Goal: Task Accomplishment & Management: Manage account settings

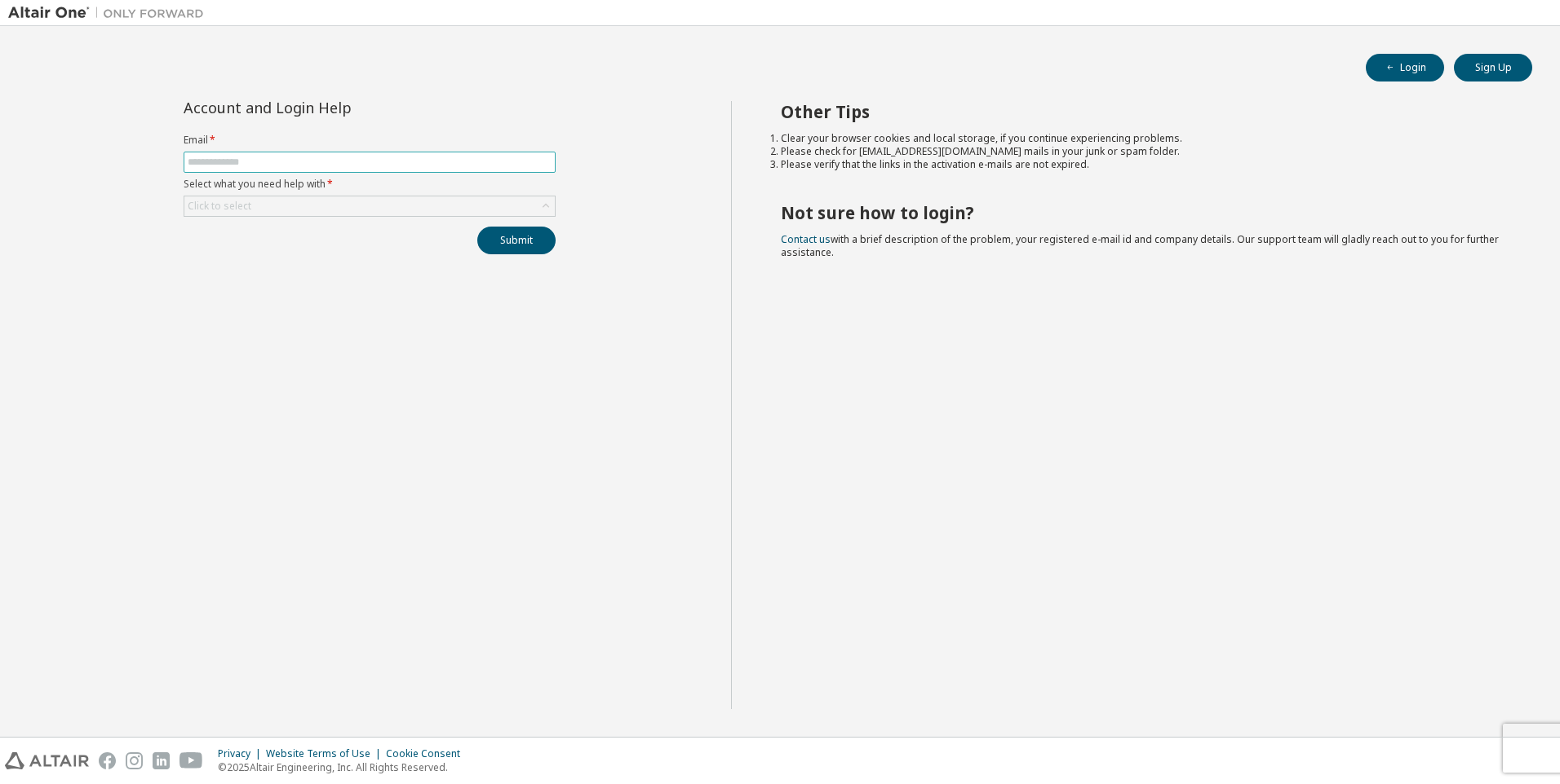
click at [385, 164] on input "text" at bounding box center [370, 162] width 364 height 13
type input "**********"
click at [363, 212] on div "Click to select" at bounding box center [370, 206] width 371 height 19
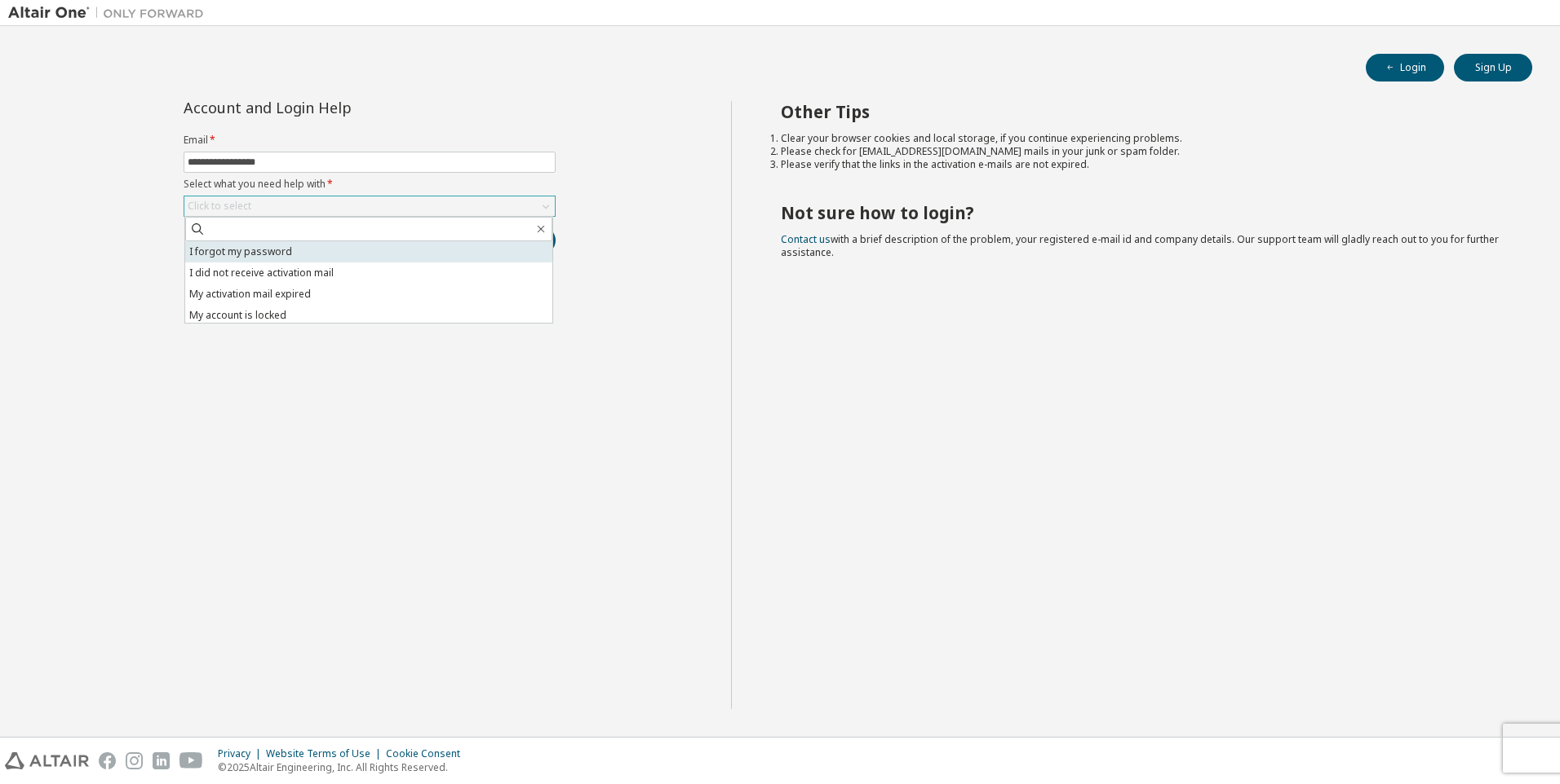
click at [361, 251] on li "I forgot my password" at bounding box center [369, 252] width 367 height 21
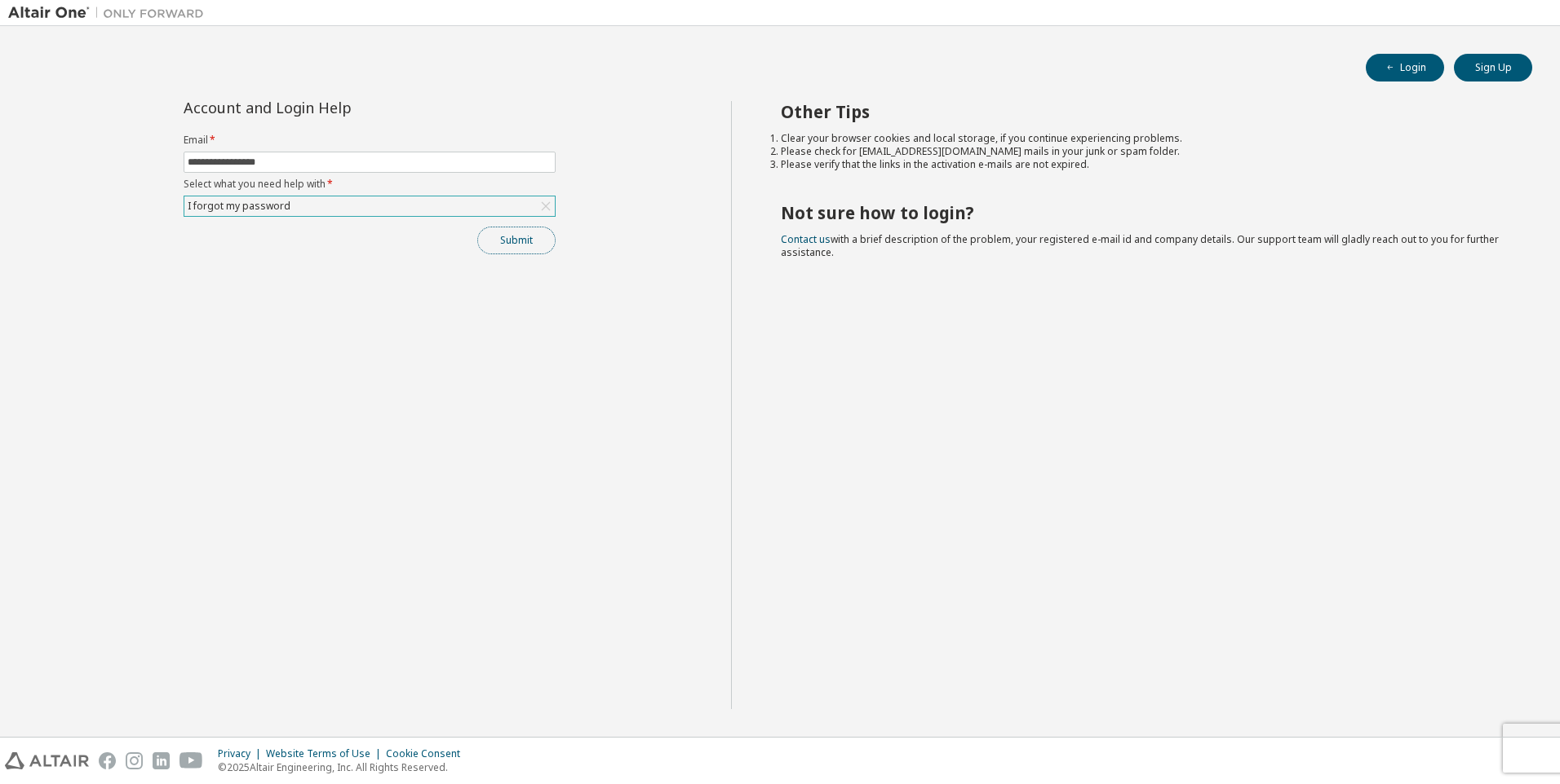
click at [508, 243] on button "Submit" at bounding box center [516, 241] width 78 height 28
click at [1524, 738] on icon "button" at bounding box center [1525, 739] width 10 height 10
click at [343, 162] on input "text" at bounding box center [370, 162] width 364 height 13
type input "**********"
click at [323, 207] on div "Click to select" at bounding box center [370, 206] width 371 height 19
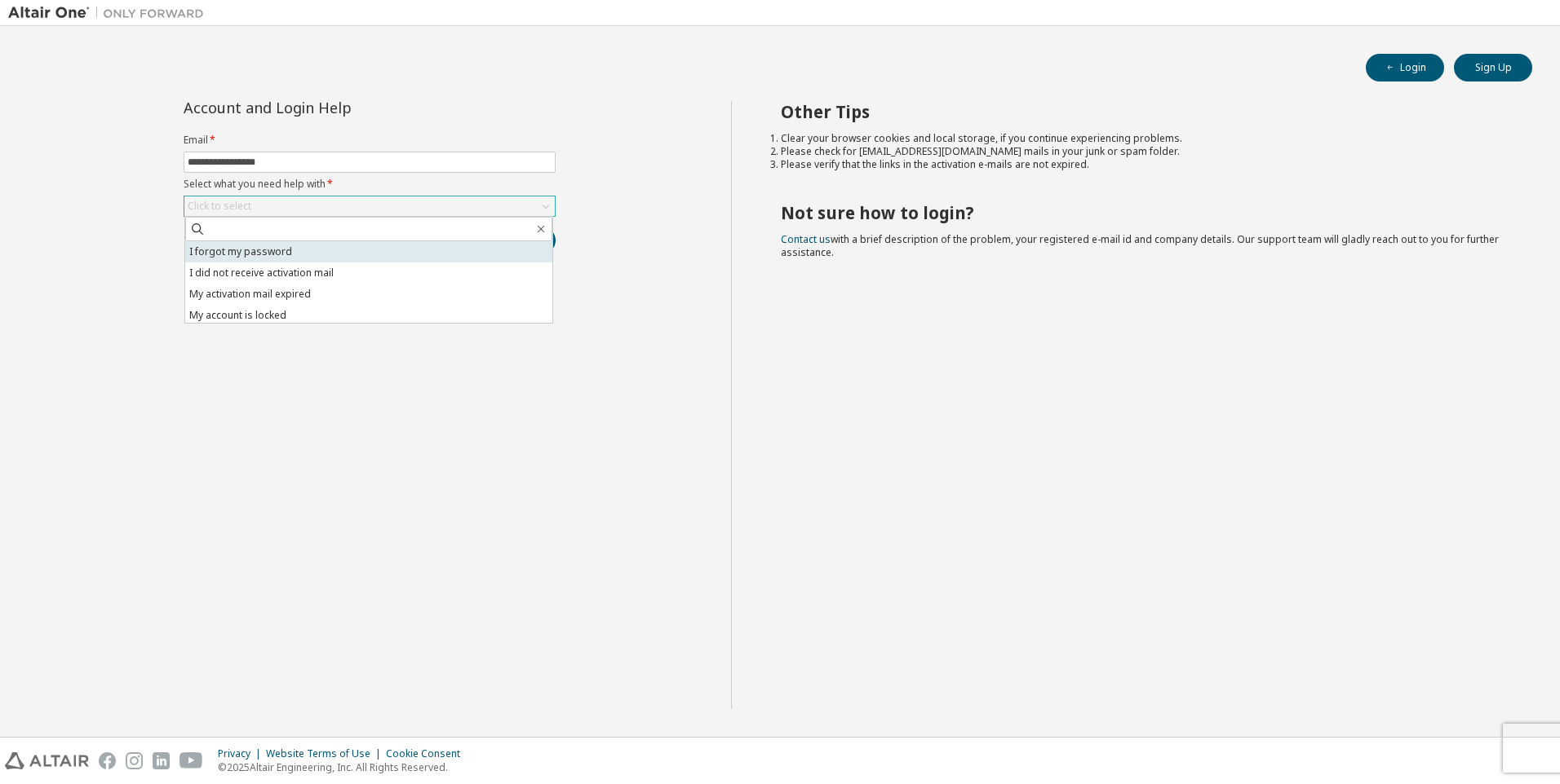
click at [323, 256] on li "I forgot my password" at bounding box center [369, 252] width 367 height 21
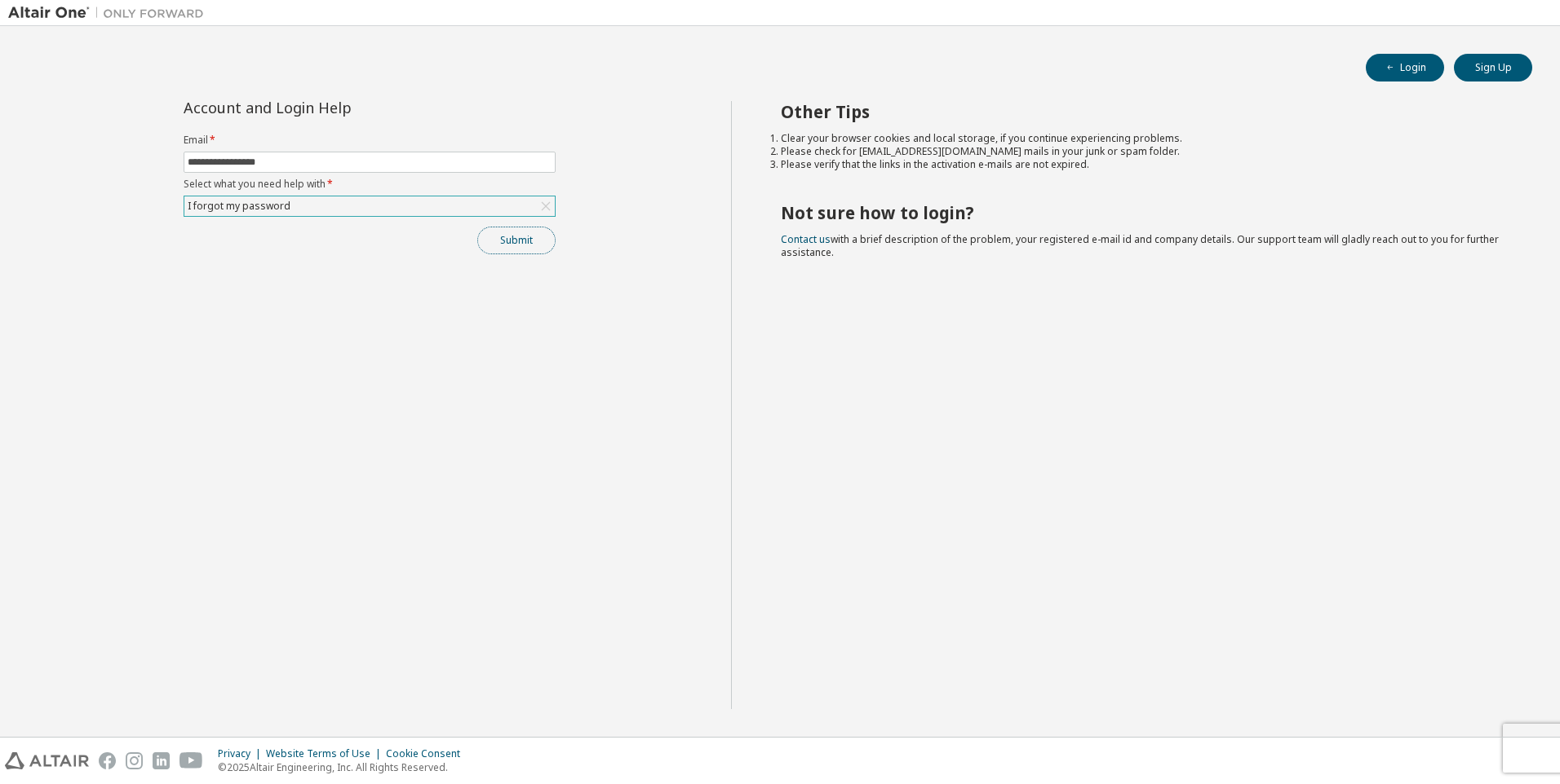
click at [509, 238] on button "Submit" at bounding box center [516, 241] width 78 height 28
